Goal: Transaction & Acquisition: Purchase product/service

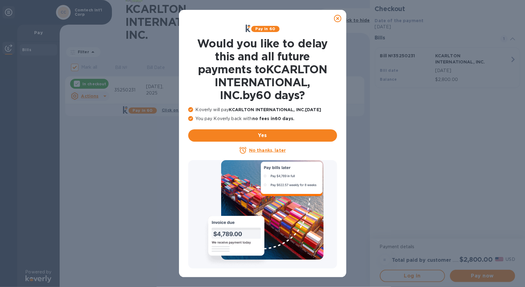
click at [334, 18] on icon at bounding box center [337, 18] width 7 height 7
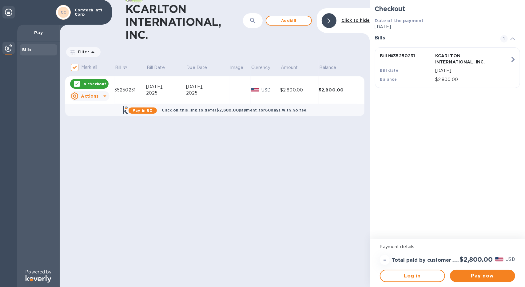
click at [230, 94] on td at bounding box center [239, 90] width 21 height 28
click at [469, 272] on span "Pay now" at bounding box center [482, 275] width 55 height 7
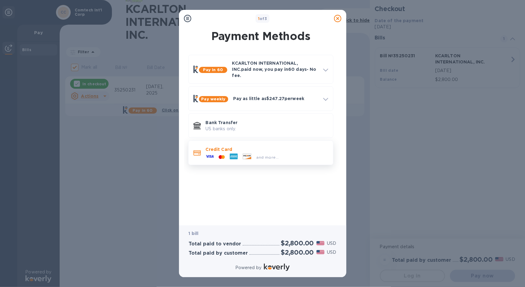
click at [255, 146] on p "Credit Card" at bounding box center [267, 149] width 122 height 6
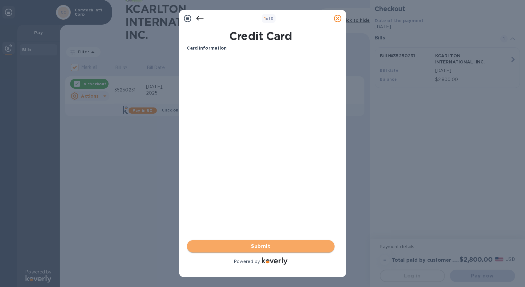
click at [252, 244] on span "Submit" at bounding box center [261, 245] width 138 height 7
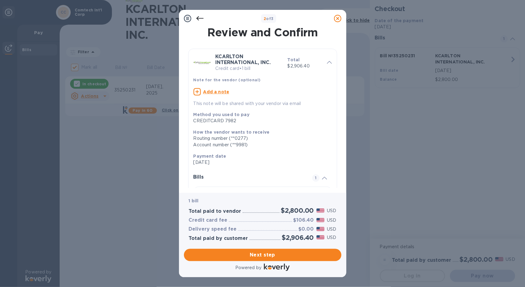
click at [197, 19] on icon at bounding box center [199, 18] width 7 height 7
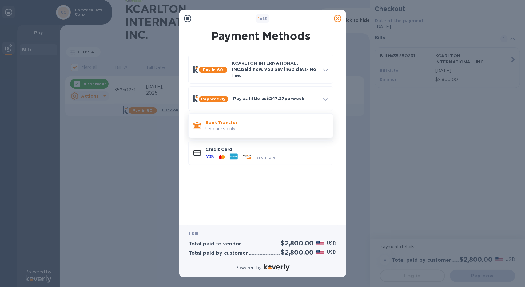
click at [227, 120] on p "Bank Transfer" at bounding box center [267, 122] width 122 height 6
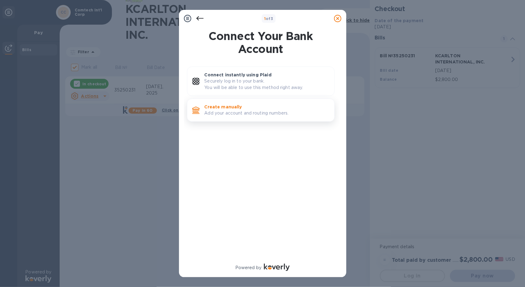
click at [243, 110] on p "Add your account and routing numbers." at bounding box center [266, 113] width 125 height 6
